Goal: Transaction & Acquisition: Purchase product/service

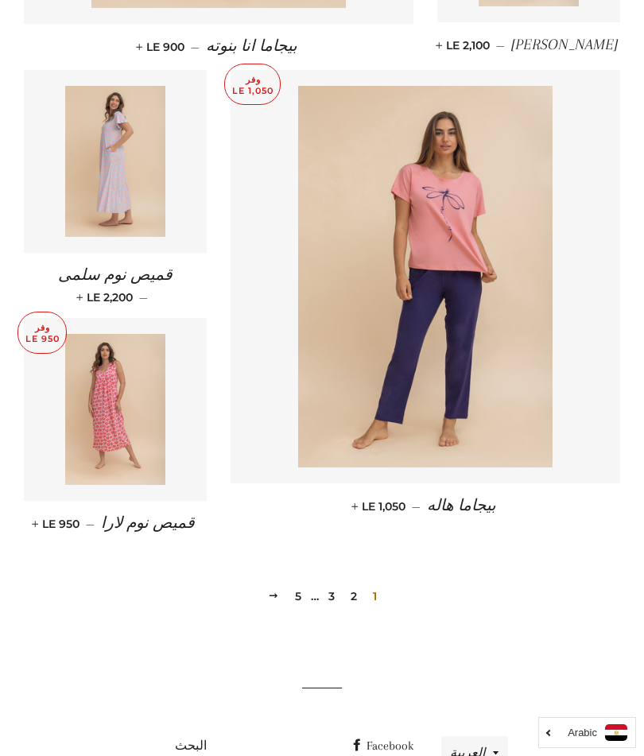
scroll to position [1933, 0]
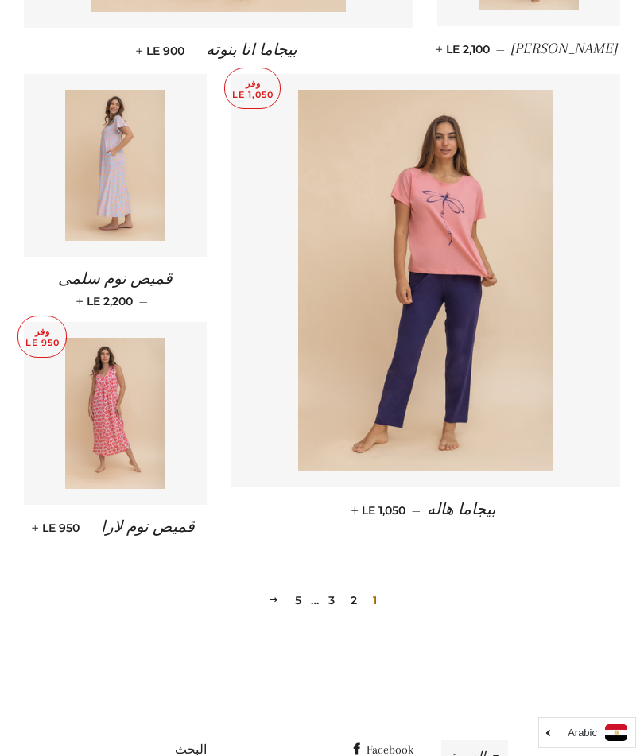
click at [288, 544] on div "1 2 3 … 5 التالي" at bounding box center [322, 575] width 596 height 72
click at [302, 588] on link "5" at bounding box center [297, 600] width 19 height 24
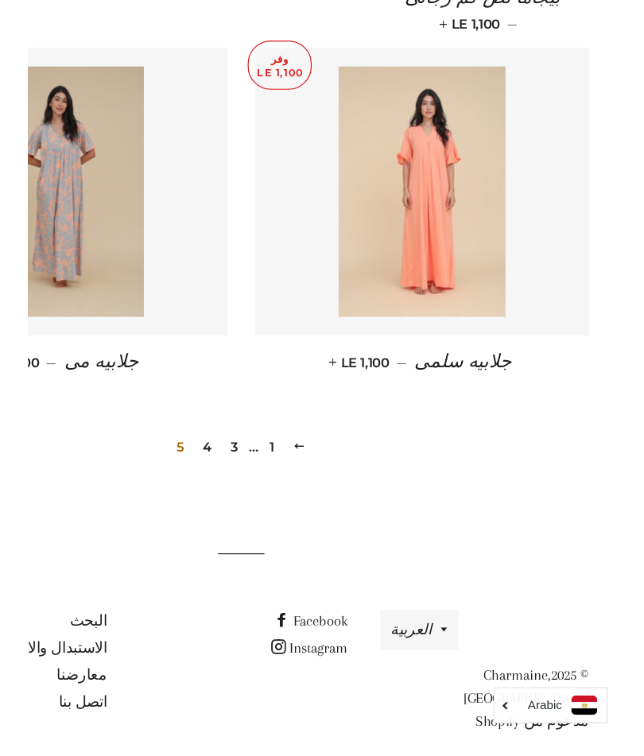
scroll to position [914, 0]
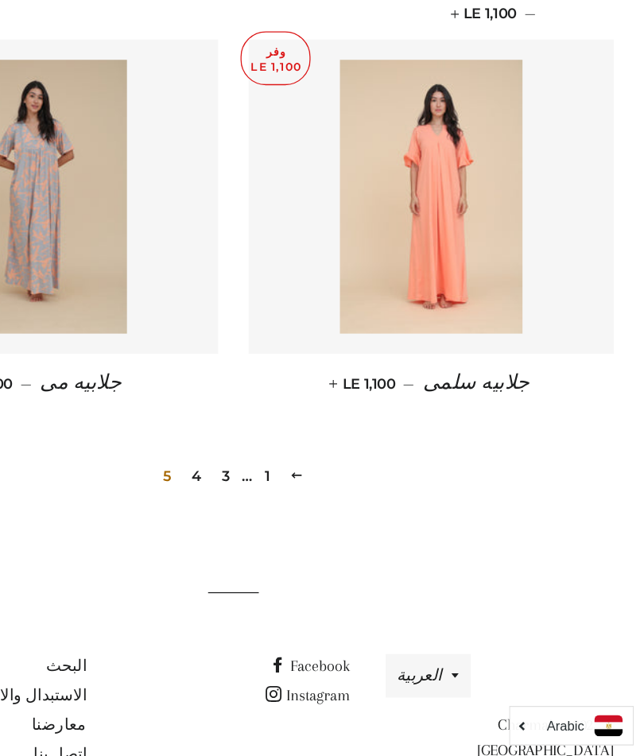
click at [283, 524] on link "4" at bounding box center [293, 536] width 21 height 24
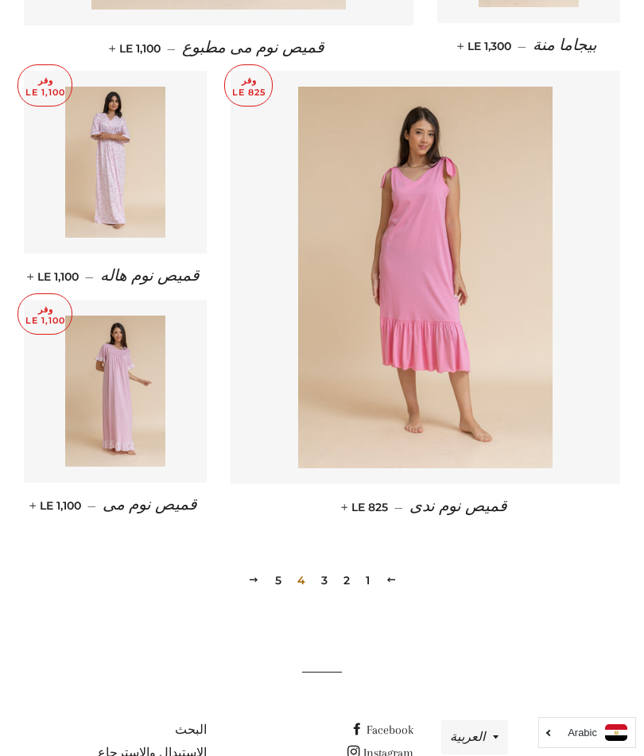
scroll to position [1919, 0]
click at [325, 567] on link "3" at bounding box center [324, 579] width 19 height 24
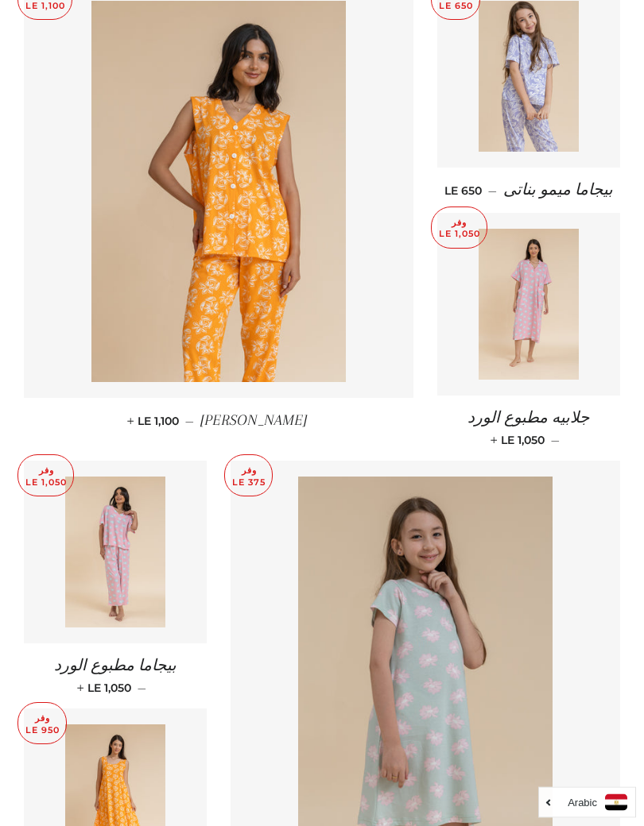
scroll to position [628, 0]
click at [537, 288] on img at bounding box center [528, 304] width 101 height 151
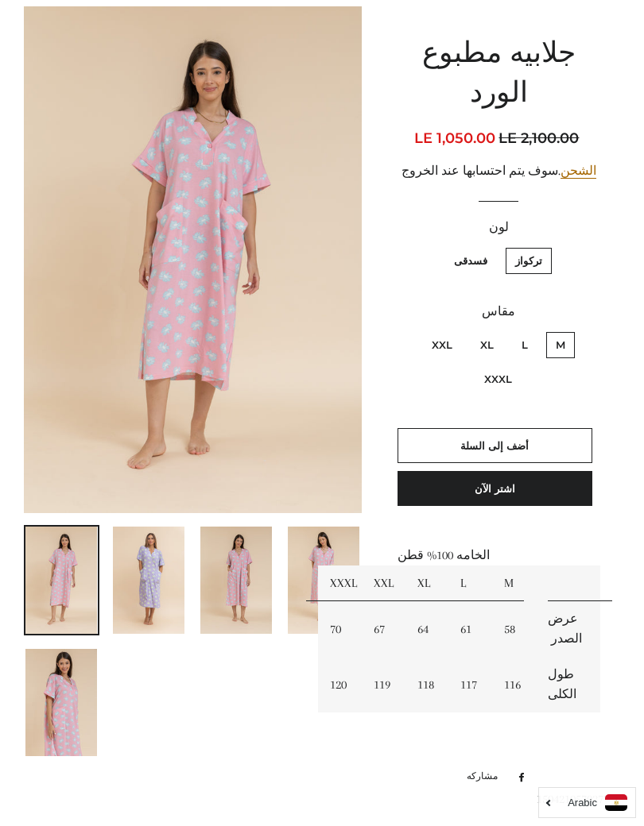
scroll to position [185, 0]
click at [160, 548] on img at bounding box center [149, 579] width 72 height 107
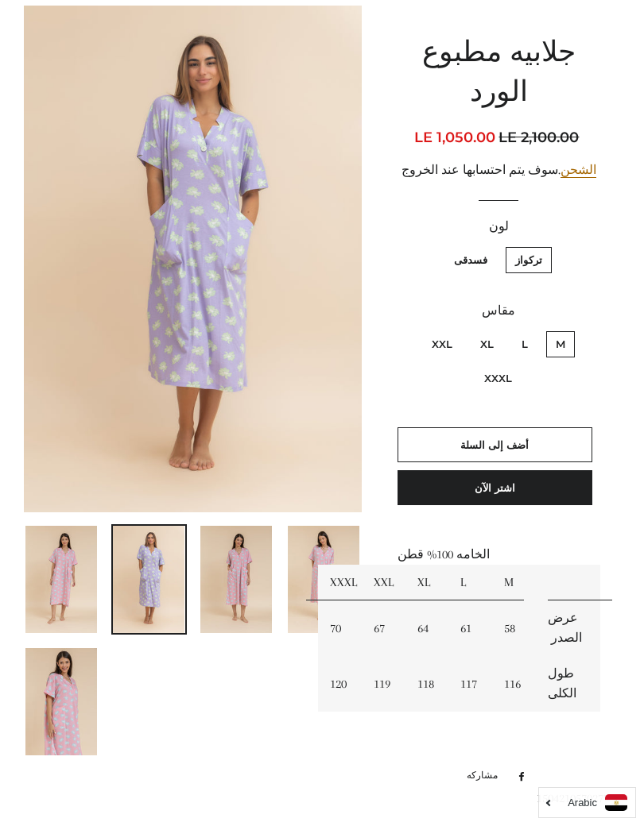
click at [259, 566] on img at bounding box center [236, 579] width 72 height 107
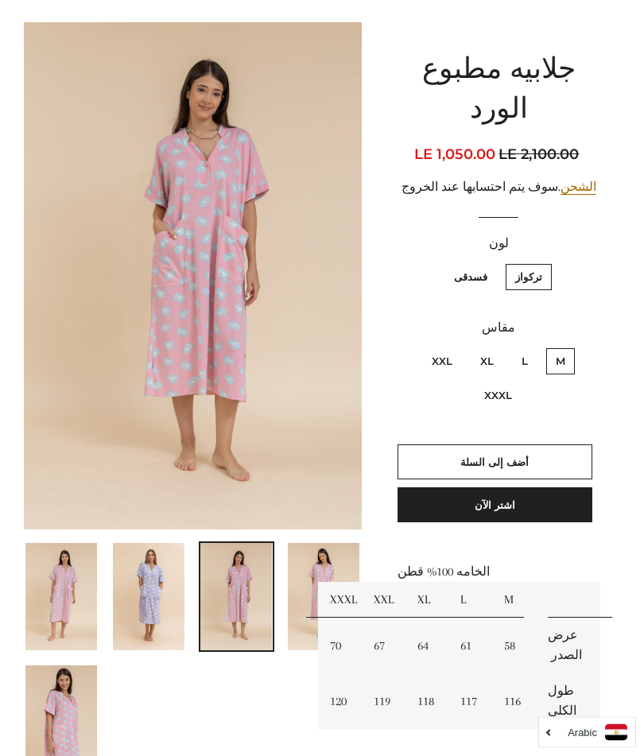
scroll to position [155, 0]
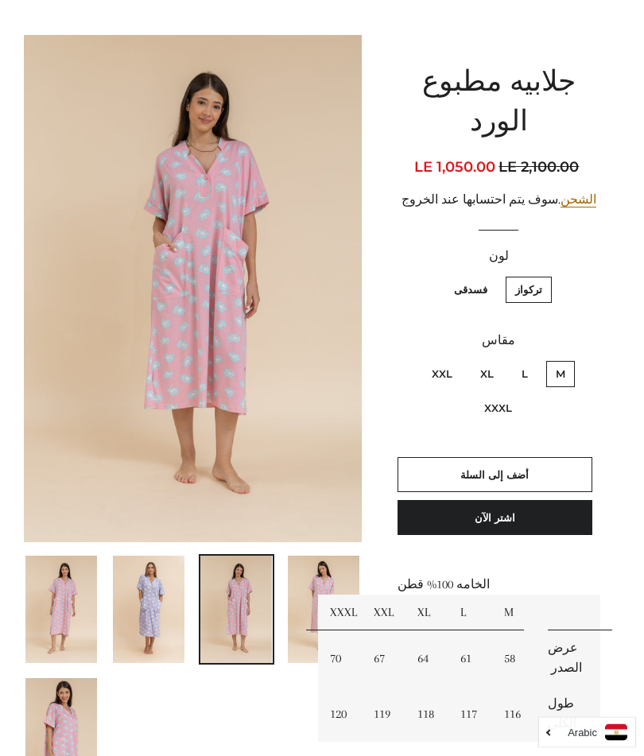
click at [65, 686] on img at bounding box center [61, 732] width 72 height 107
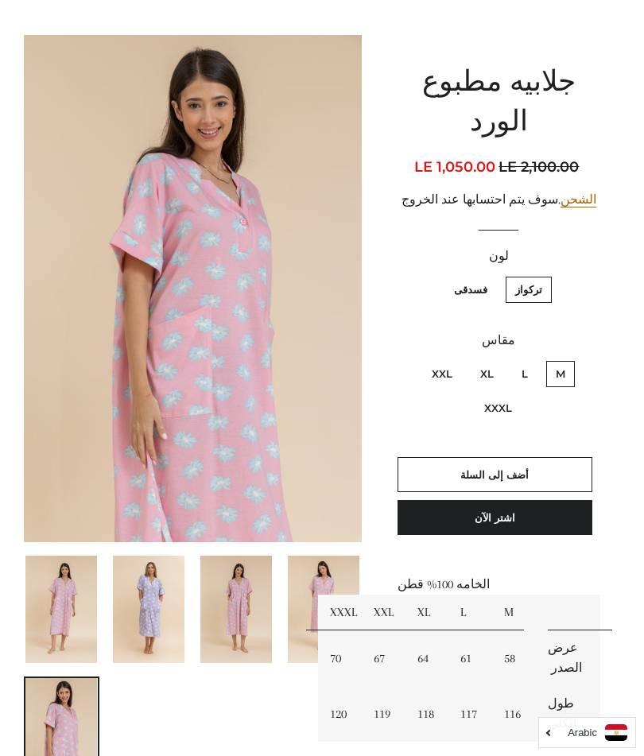
click at [307, 583] on img at bounding box center [324, 608] width 72 height 107
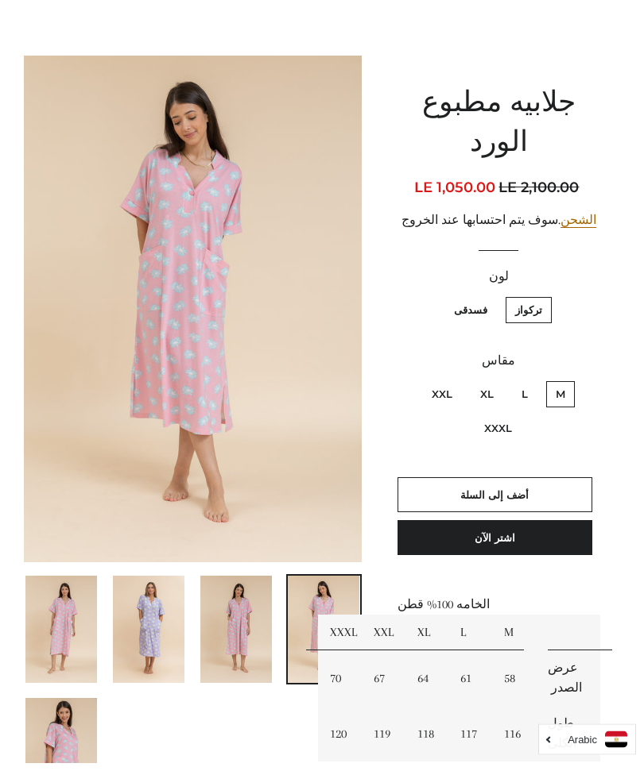
scroll to position [137, 0]
